Goal: Task Accomplishment & Management: Use online tool/utility

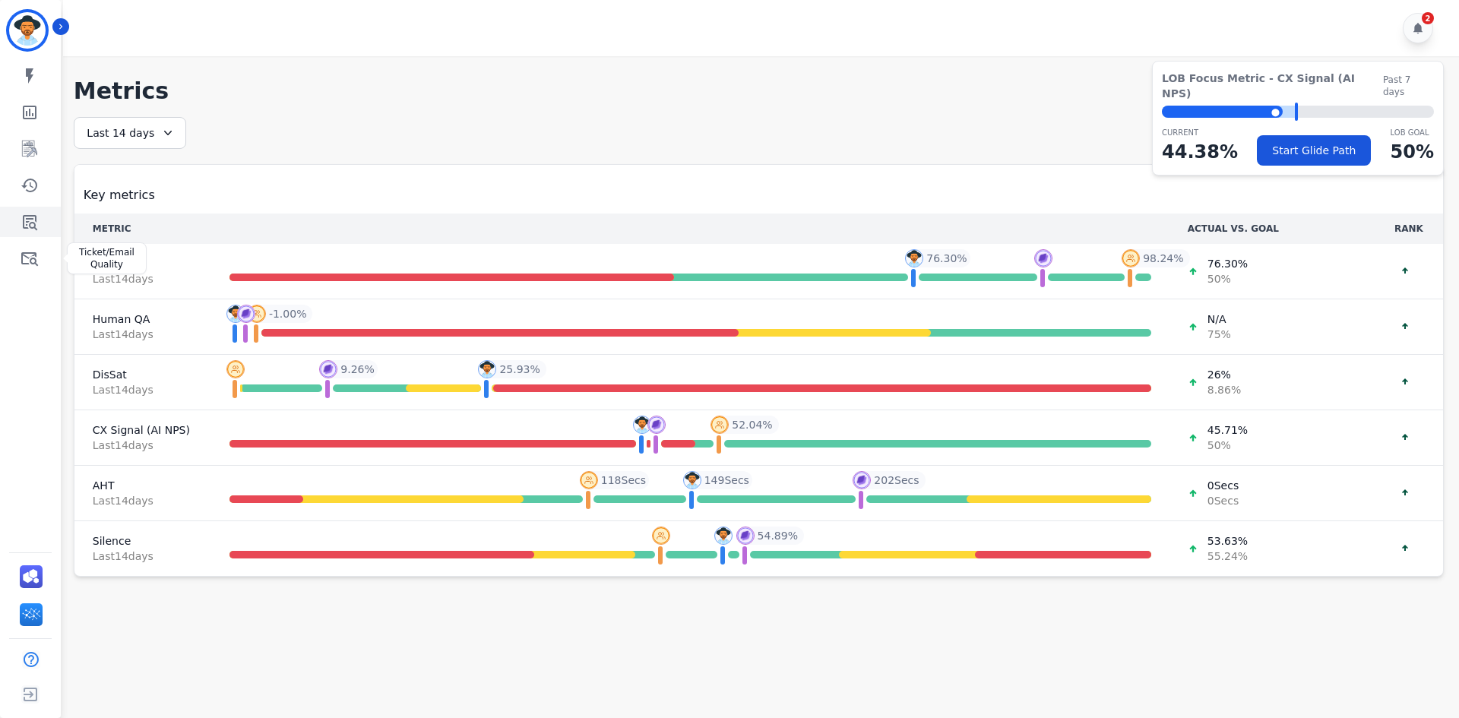
click at [39, 230] on link "Sidebar" at bounding box center [31, 222] width 59 height 30
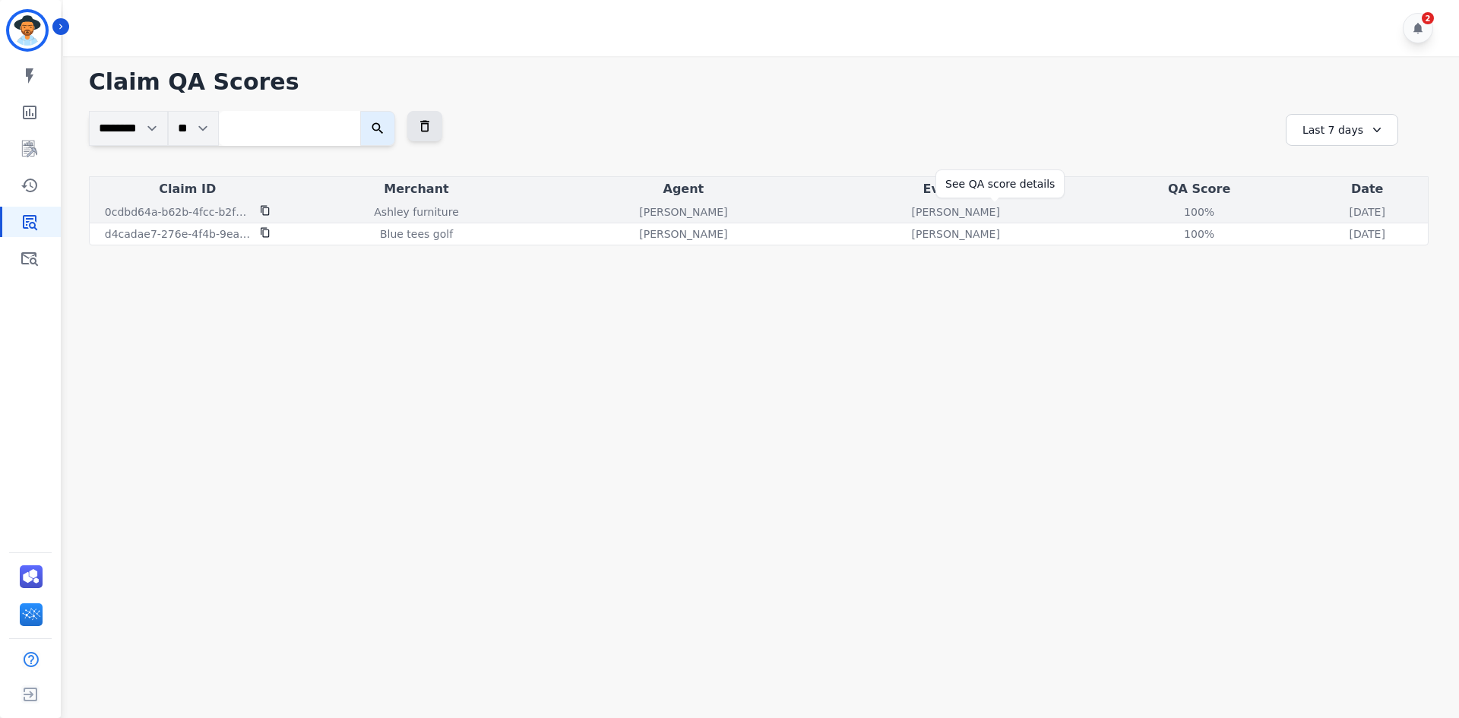
click at [1165, 211] on div "100 %" at bounding box center [1199, 211] width 68 height 15
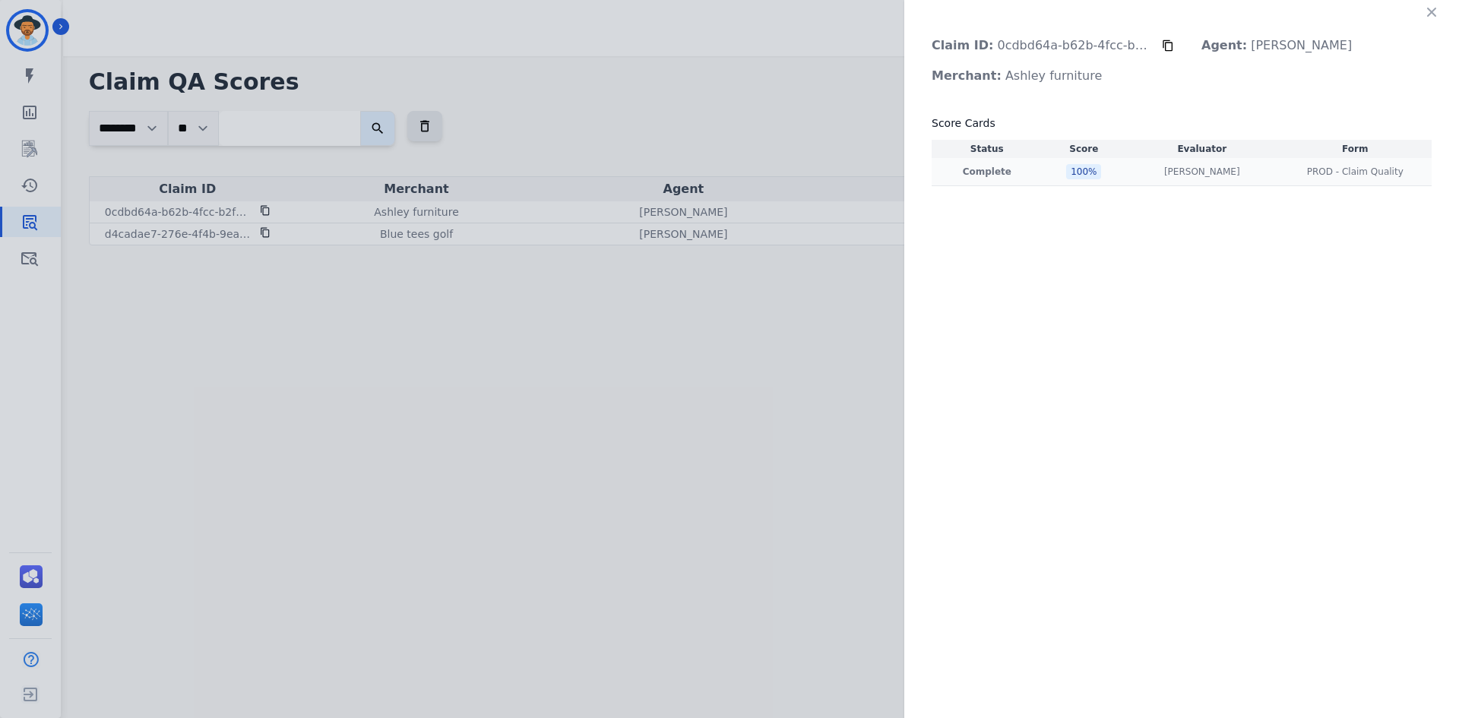
click at [1012, 176] on p "Complete" at bounding box center [987, 172] width 105 height 12
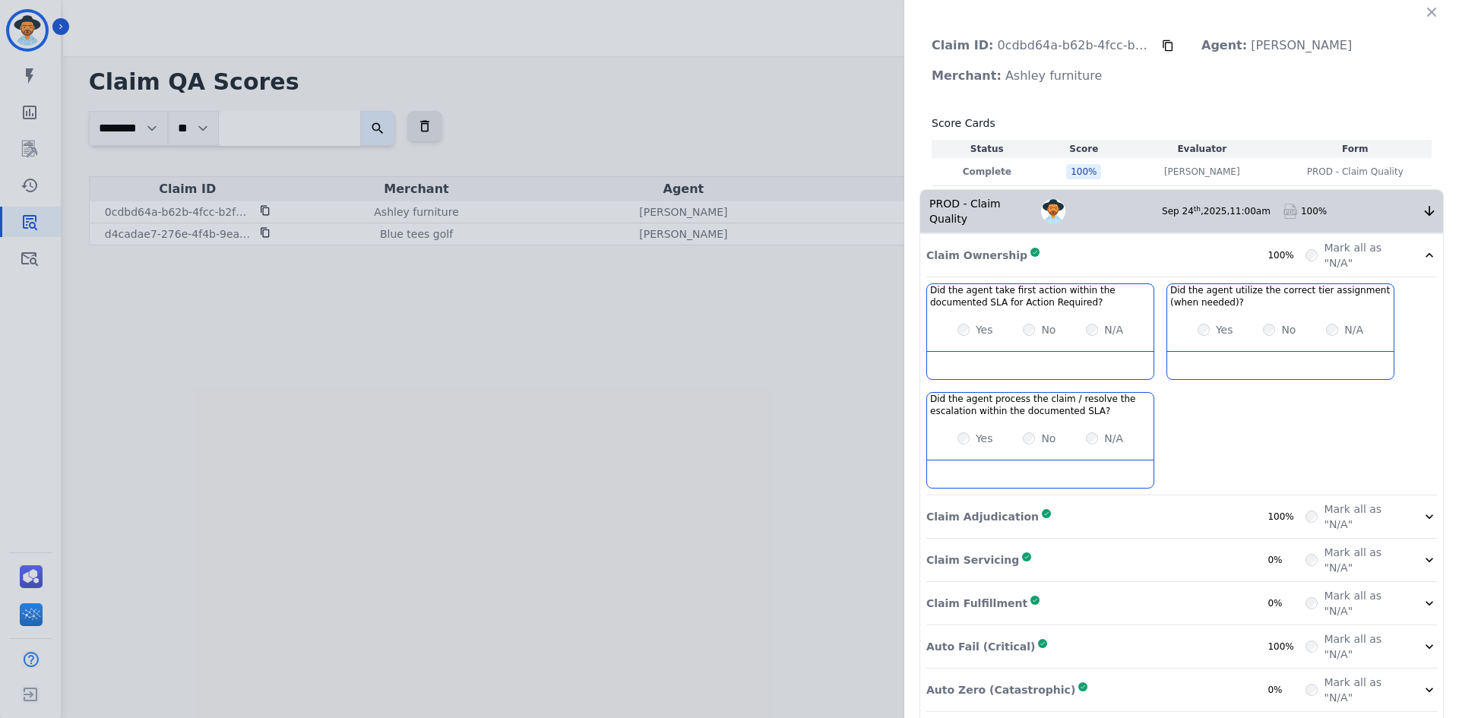
scroll to position [38, 0]
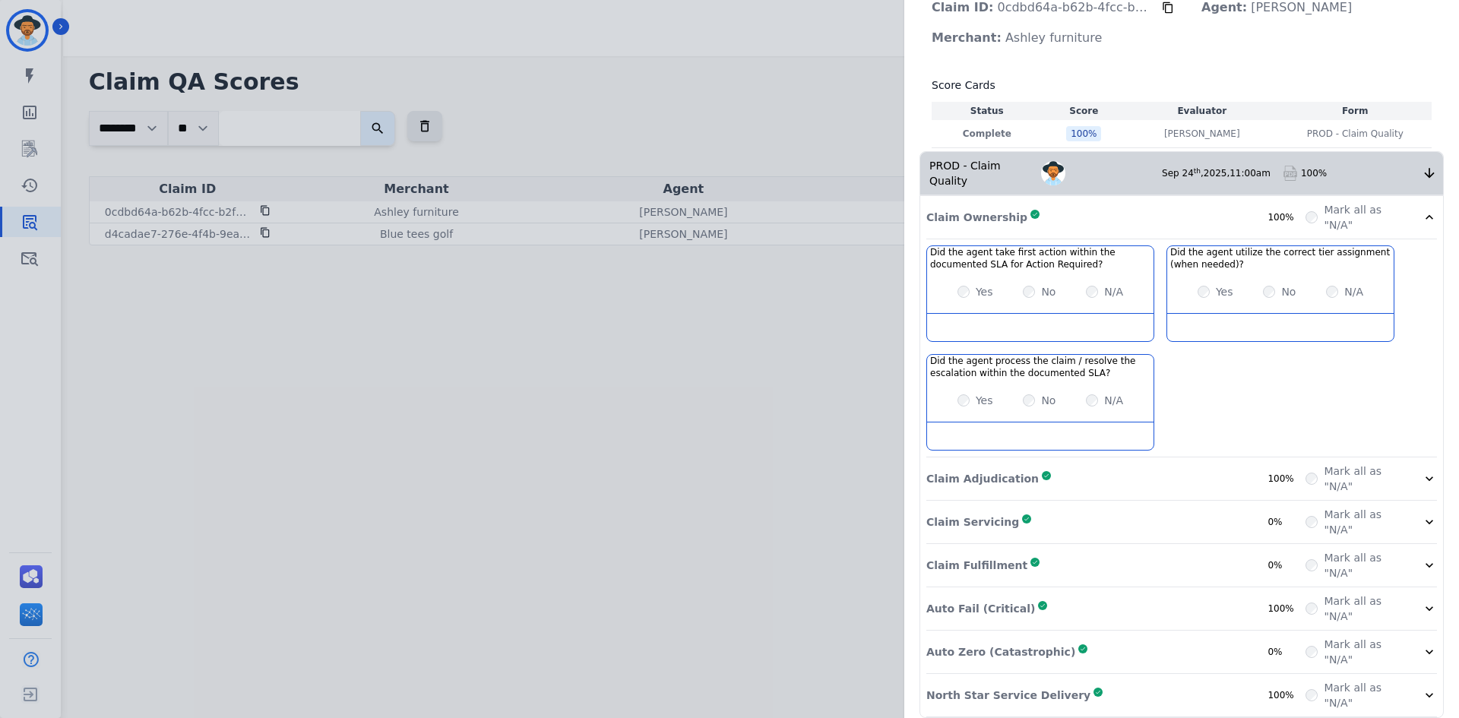
click at [1034, 271] on div "Yes No N/A" at bounding box center [1040, 292] width 227 height 43
click at [1023, 284] on div "No" at bounding box center [1039, 291] width 33 height 15
